Goal: Task Accomplishment & Management: Use online tool/utility

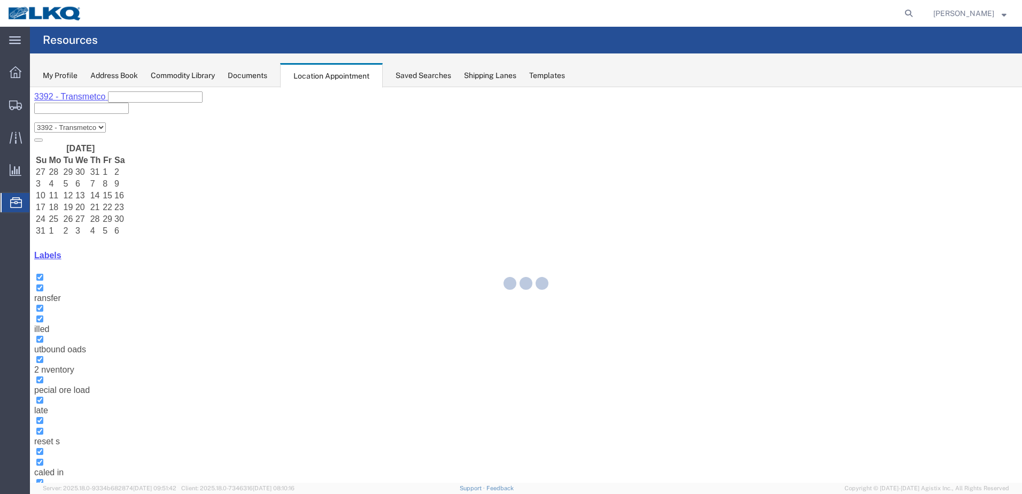
select select "28018"
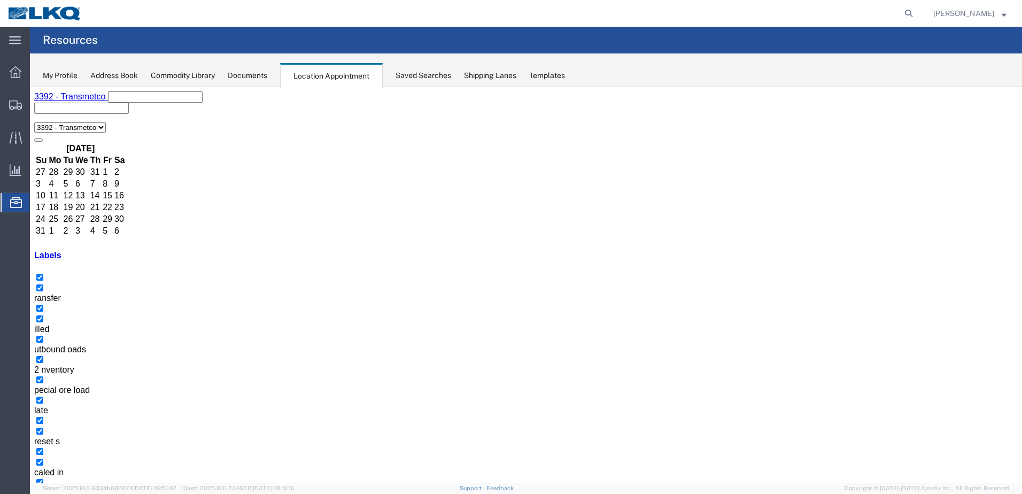
select select "1"
select select "23"
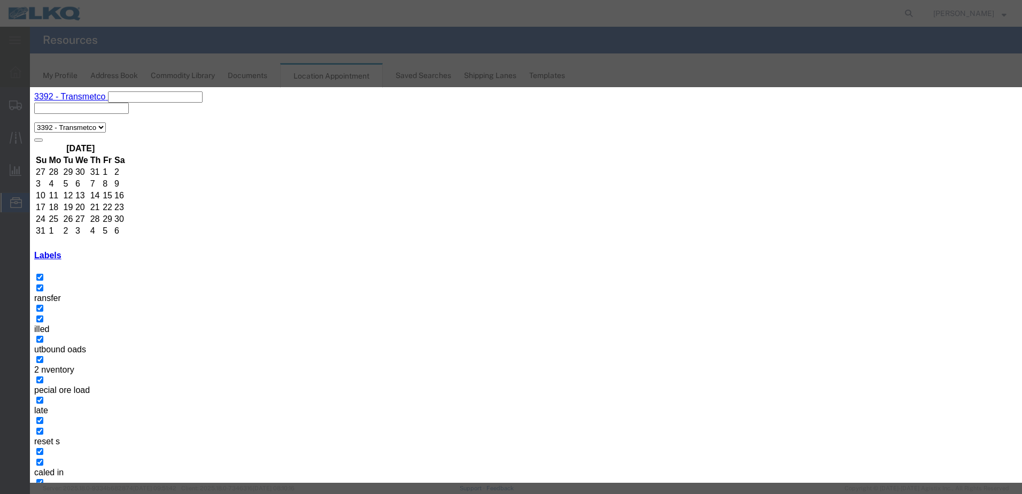
type input "de"
select select "40"
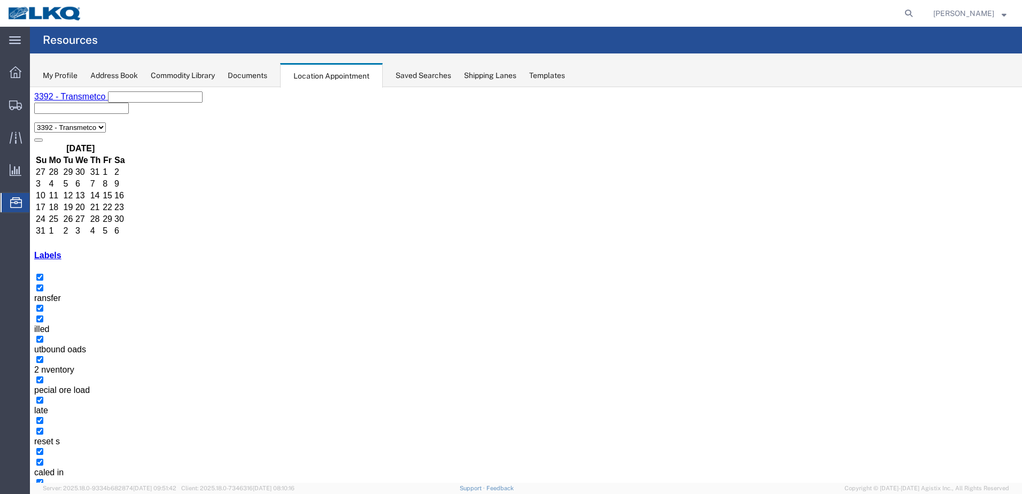
select select "1"
select select "22"
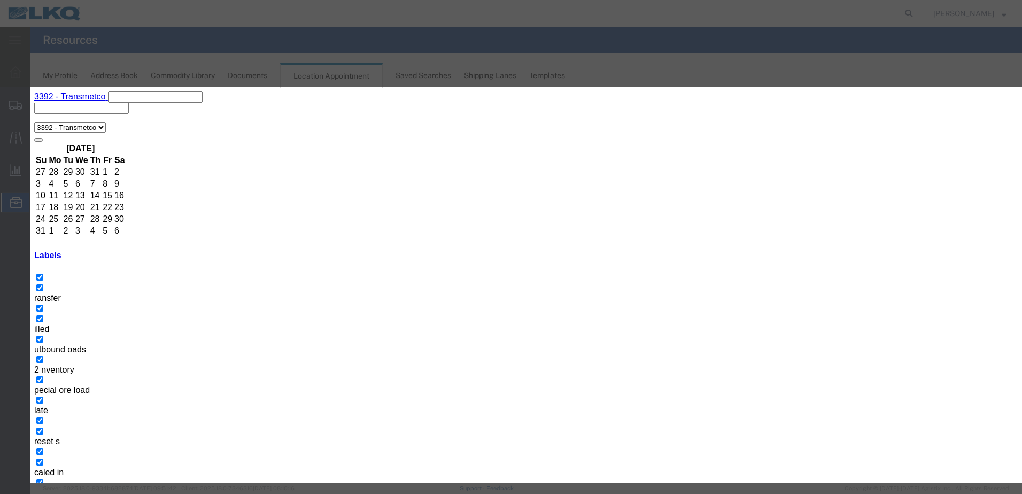
select select
type input "de"
select select "40"
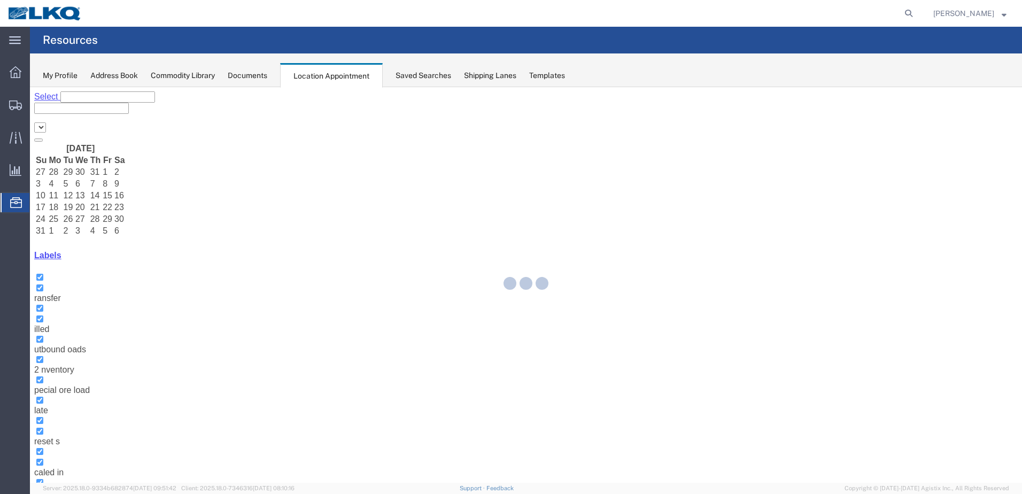
select select "28018"
